Goal: Transaction & Acquisition: Purchase product/service

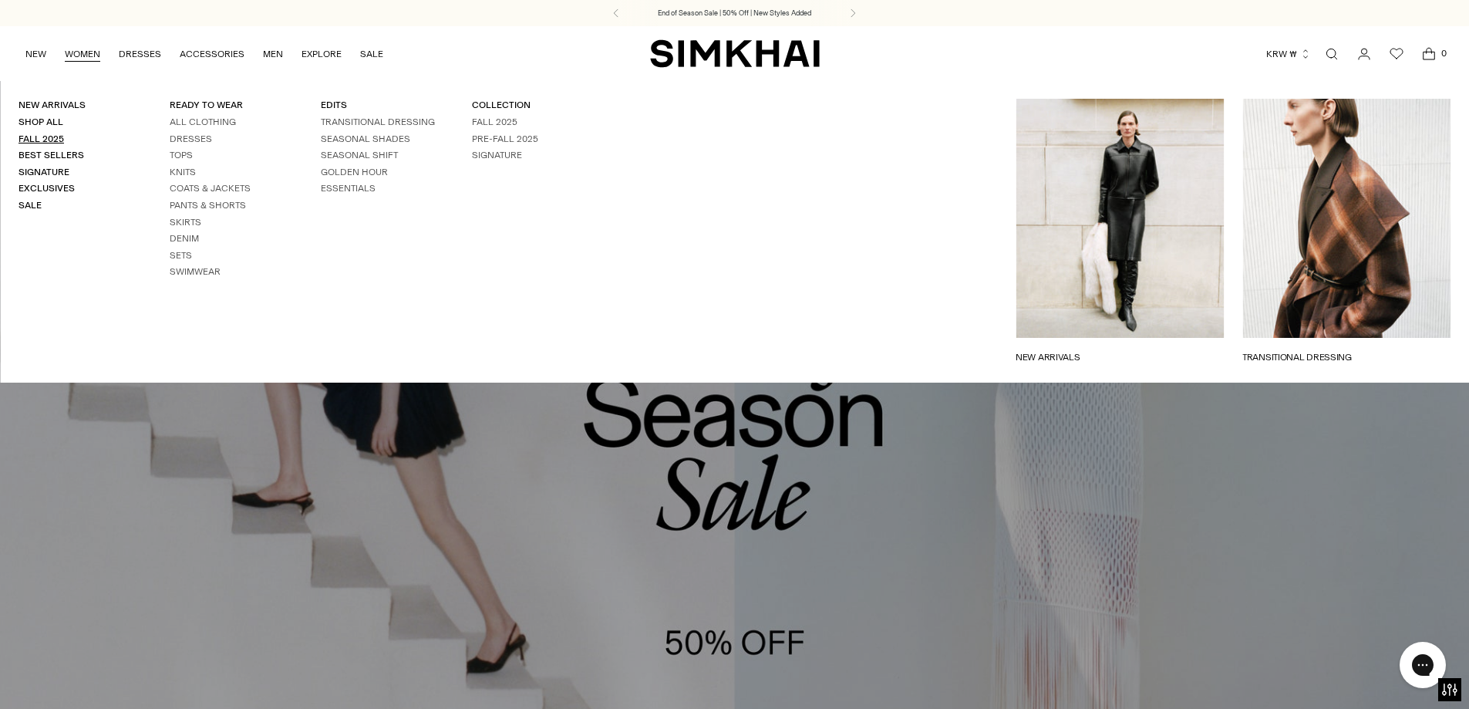
click at [49, 137] on link "Fall 2025" at bounding box center [42, 138] width 46 height 11
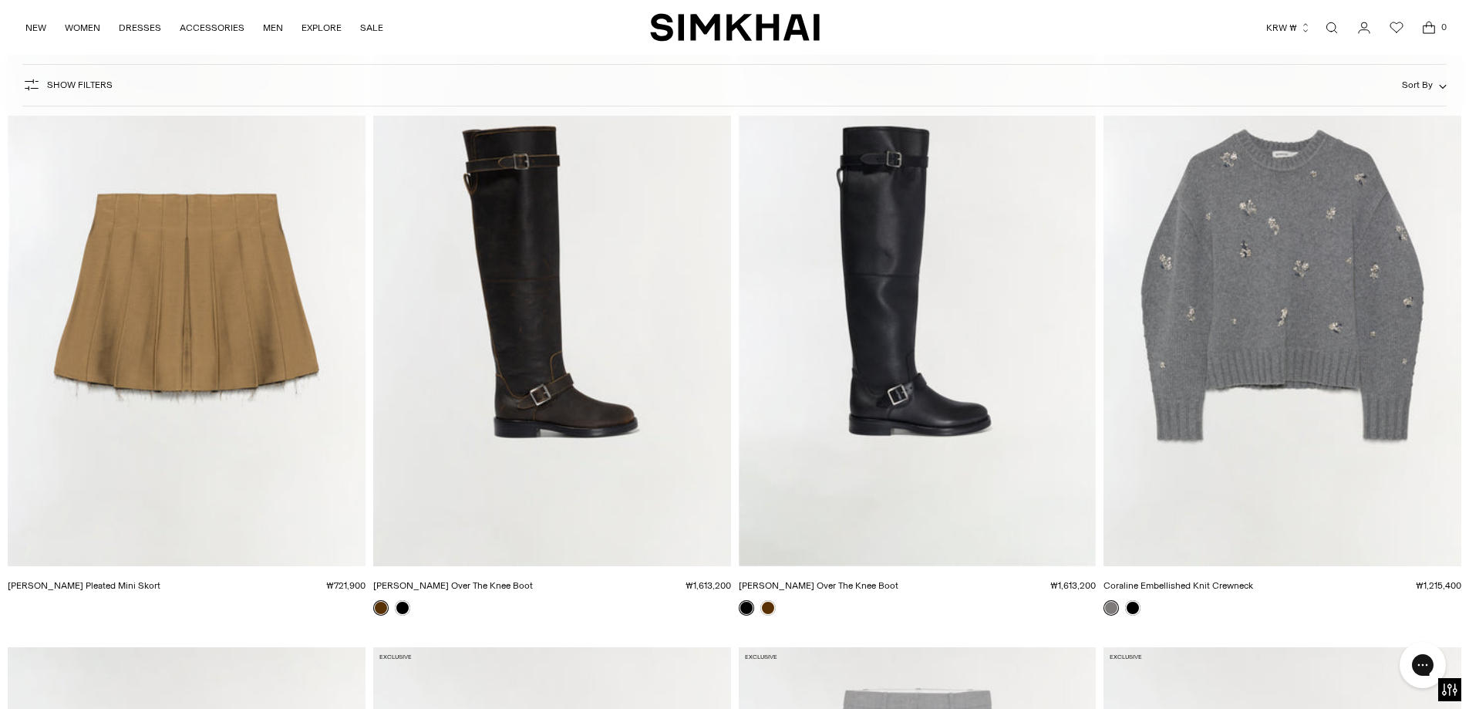
scroll to position [21131, 0]
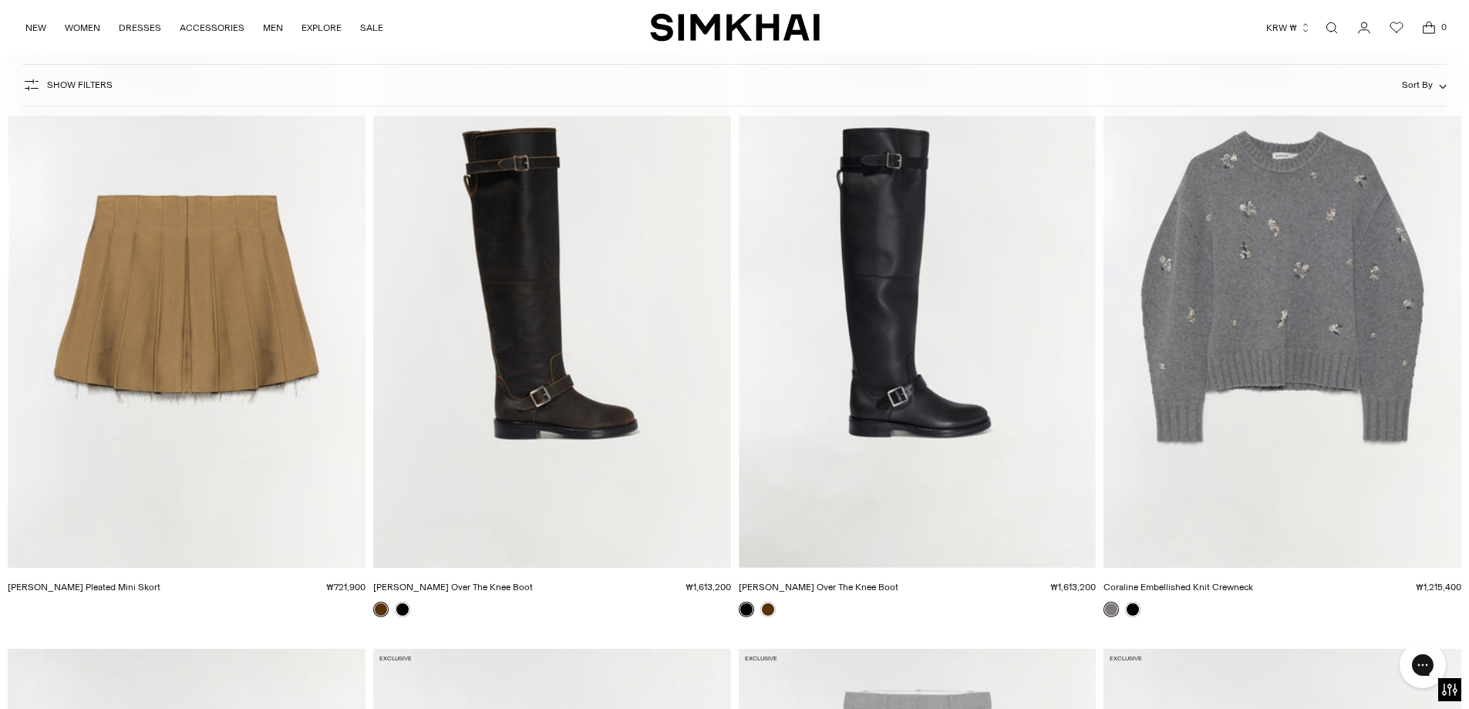
click at [0, 0] on img "Coraline Embellished Knit Crewneck" at bounding box center [0, 0] width 0 height 0
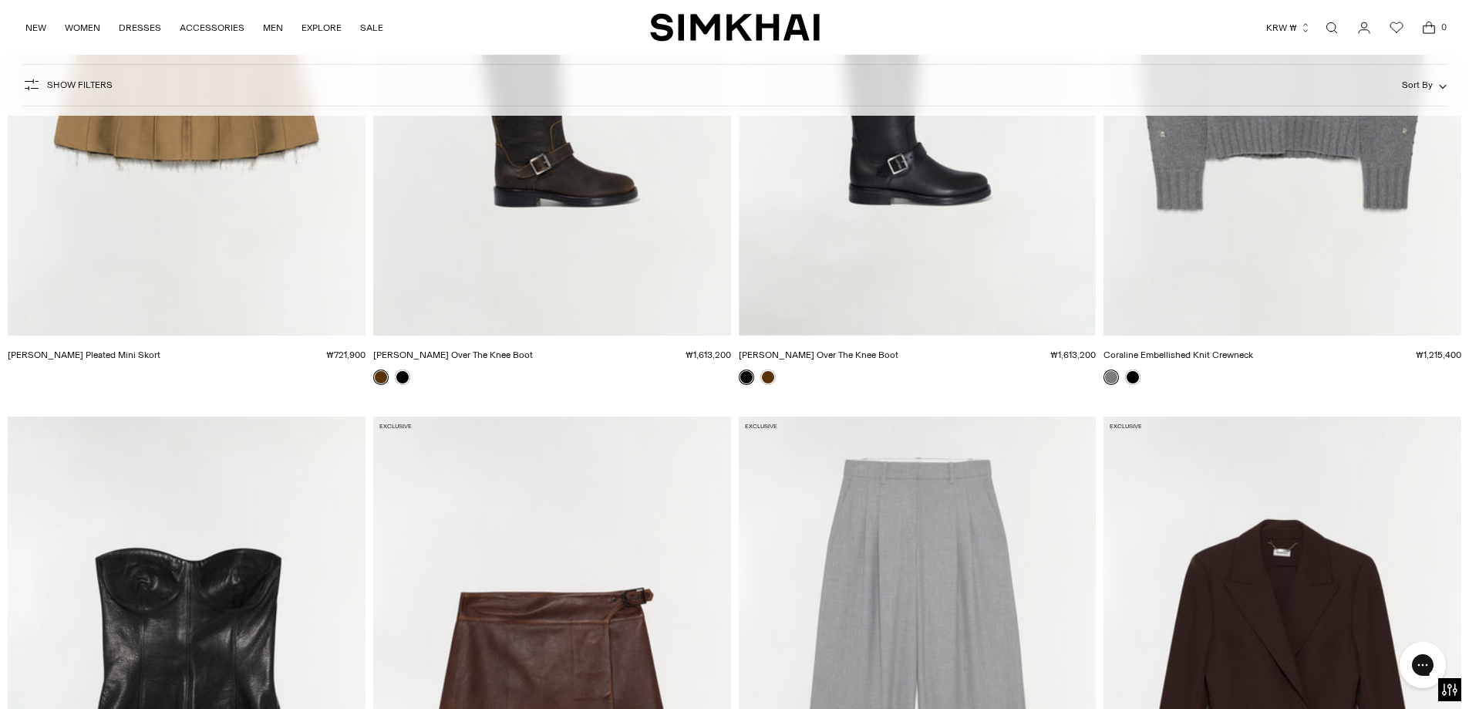
scroll to position [21363, 0]
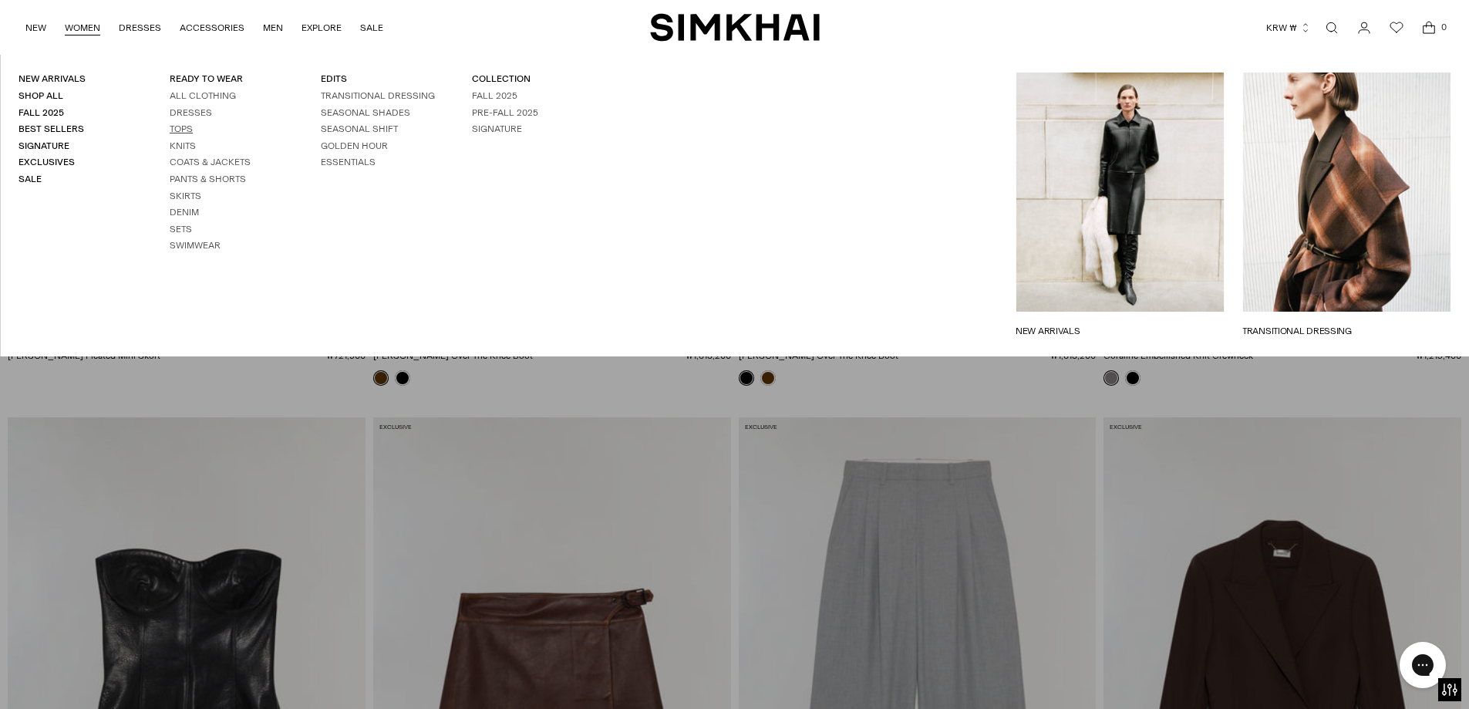
click at [172, 131] on link "Tops" at bounding box center [181, 128] width 23 height 11
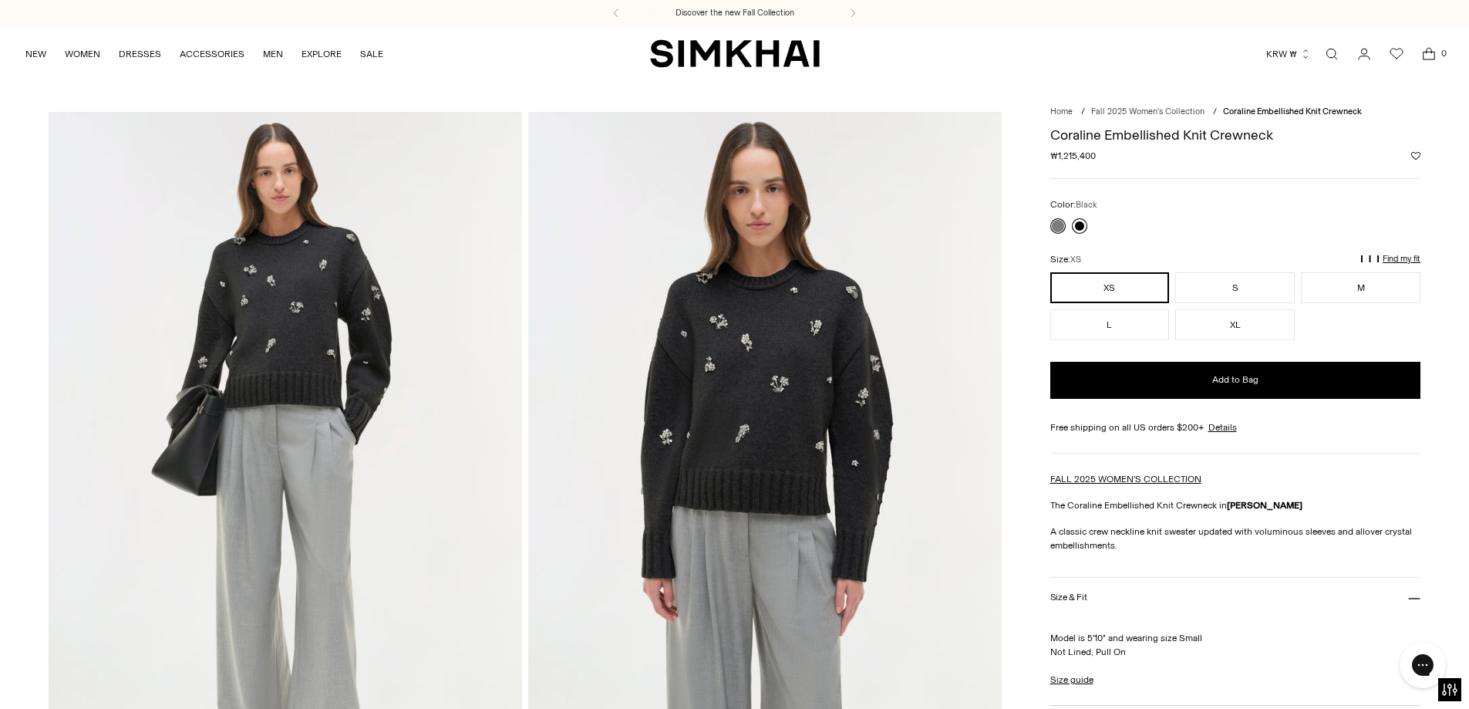
click at [1075, 232] on link at bounding box center [1079, 225] width 15 height 15
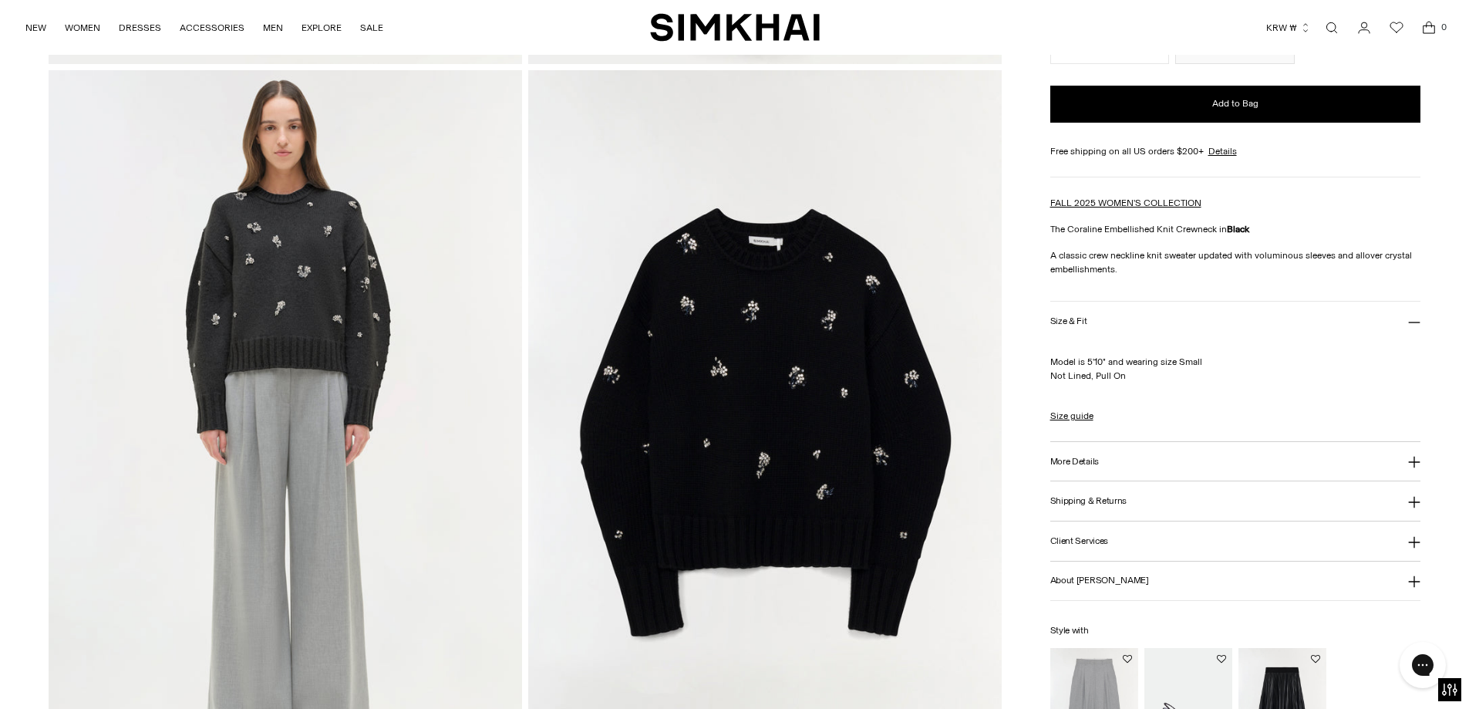
scroll to position [1234, 0]
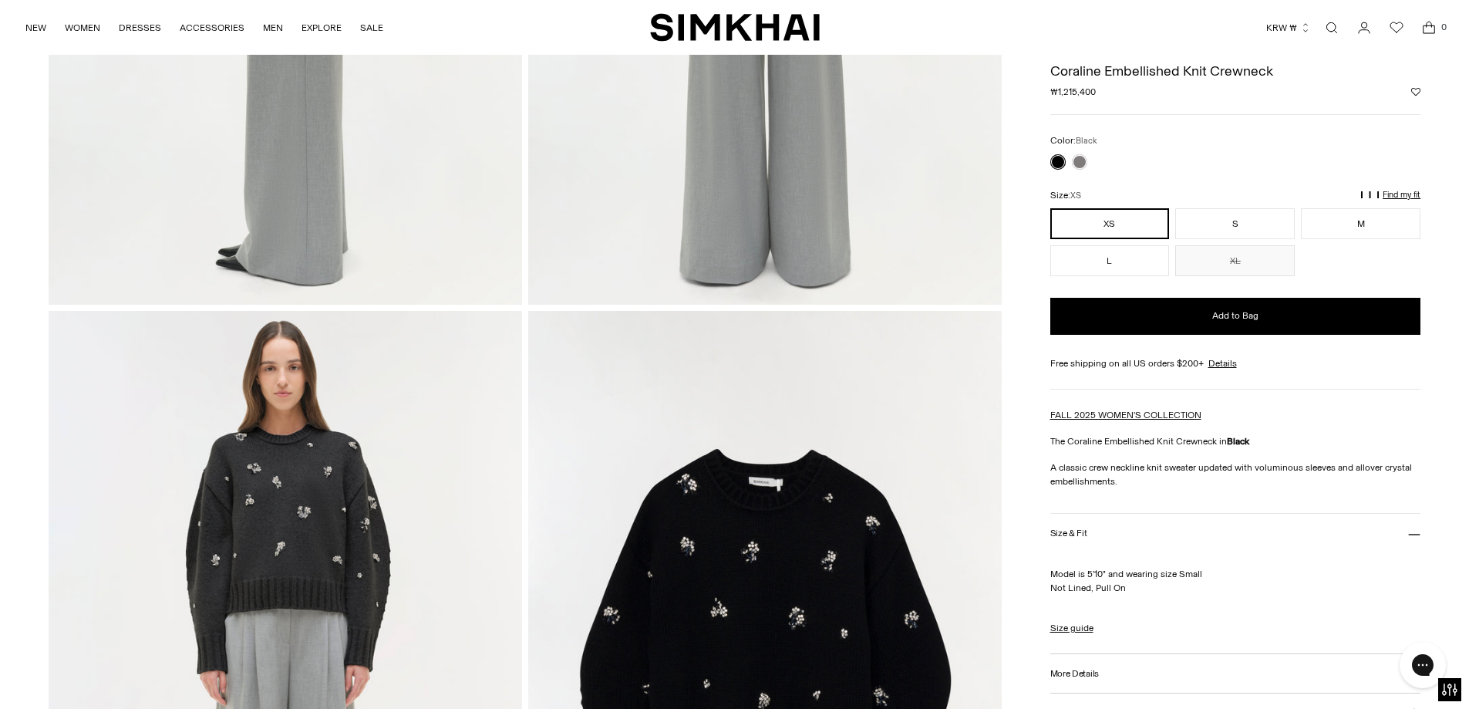
click at [733, 525] on img at bounding box center [765, 666] width 474 height 710
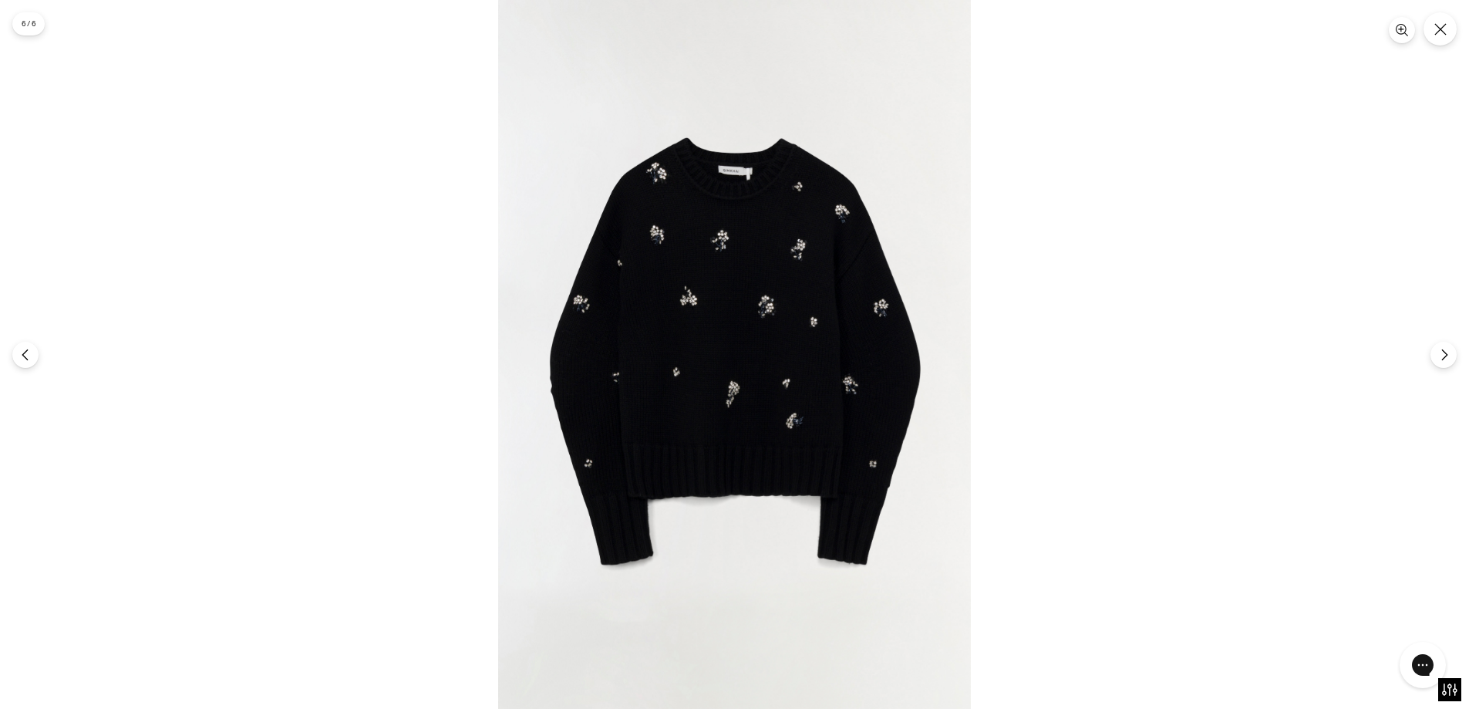
click at [759, 381] on img at bounding box center [734, 354] width 473 height 709
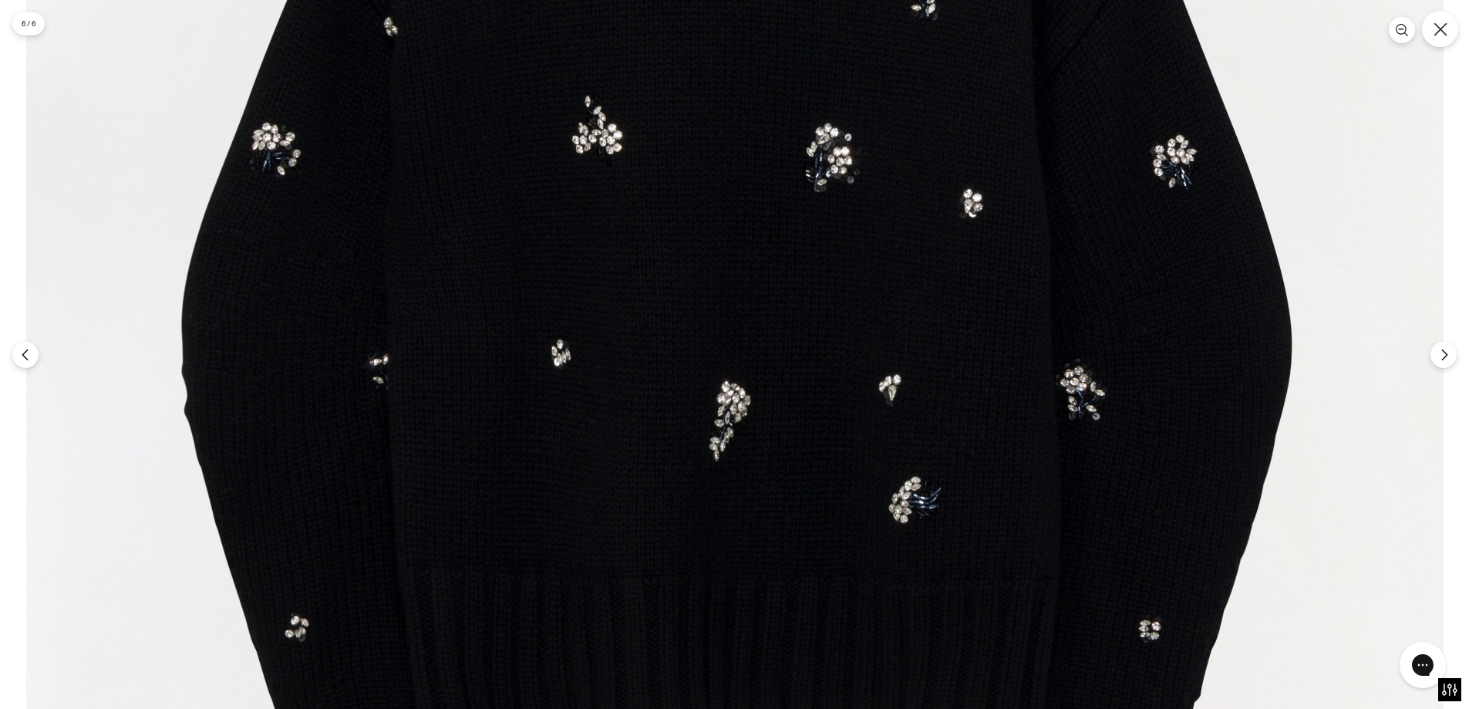
click at [1428, 41] on button "Close" at bounding box center [1440, 29] width 36 height 36
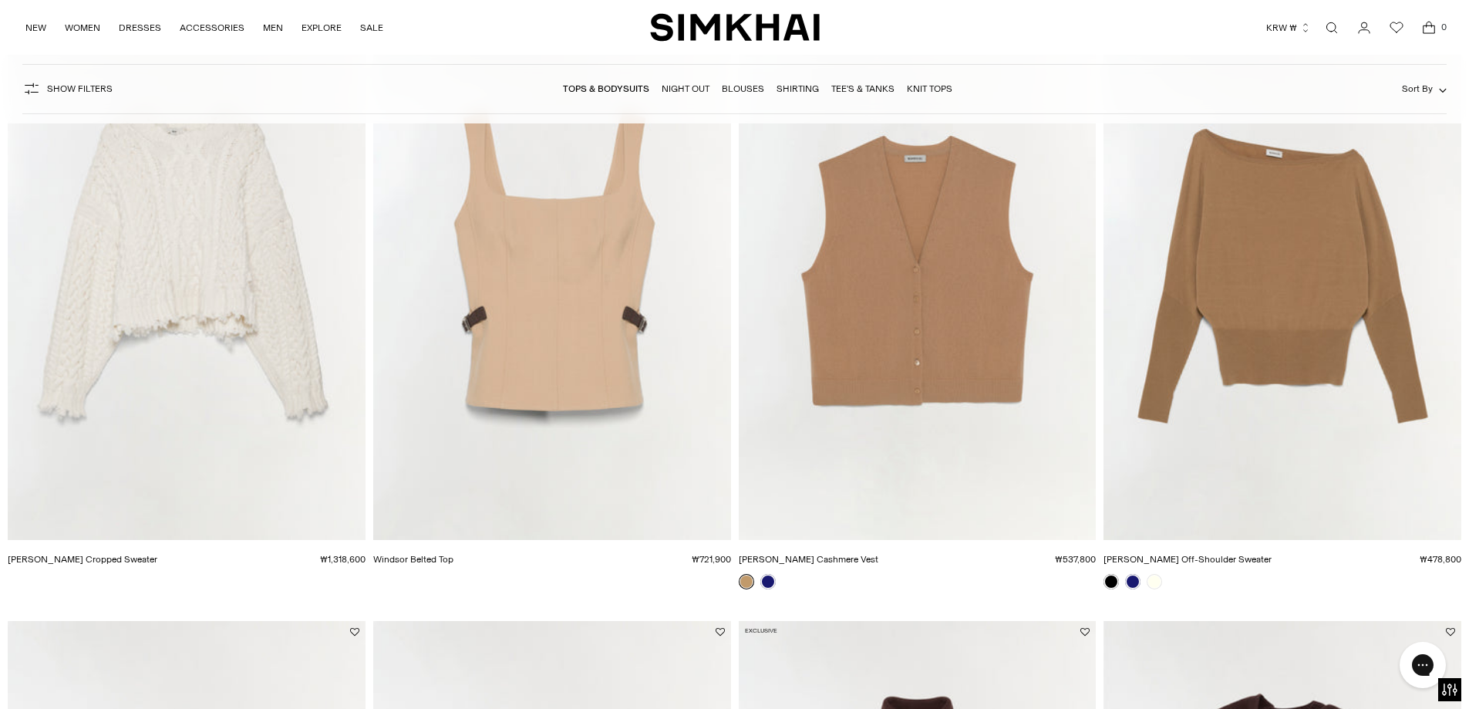
scroll to position [2314, 0]
